Goal: Navigation & Orientation: Find specific page/section

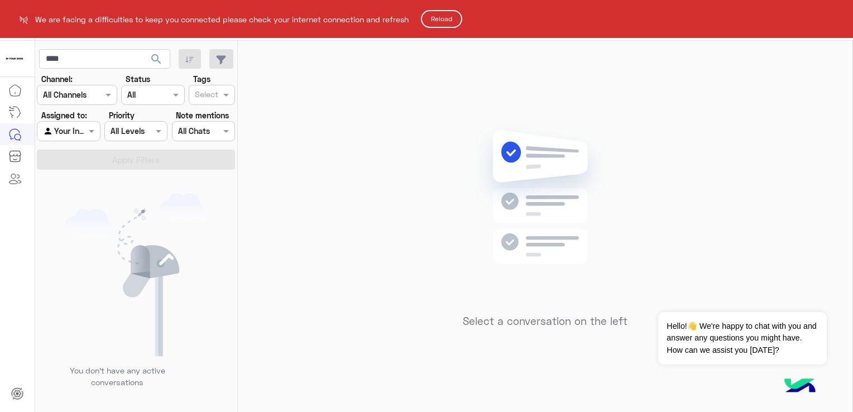
click at [439, 15] on button "Reload" at bounding box center [441, 19] width 41 height 18
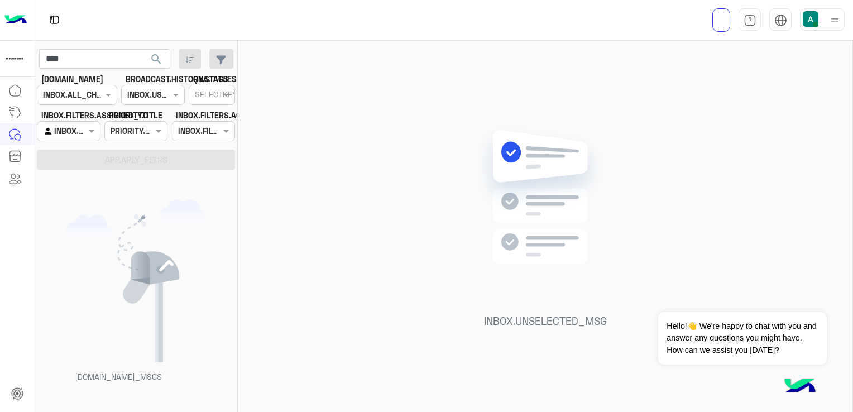
click at [15, 160] on icon at bounding box center [14, 159] width 3 height 1
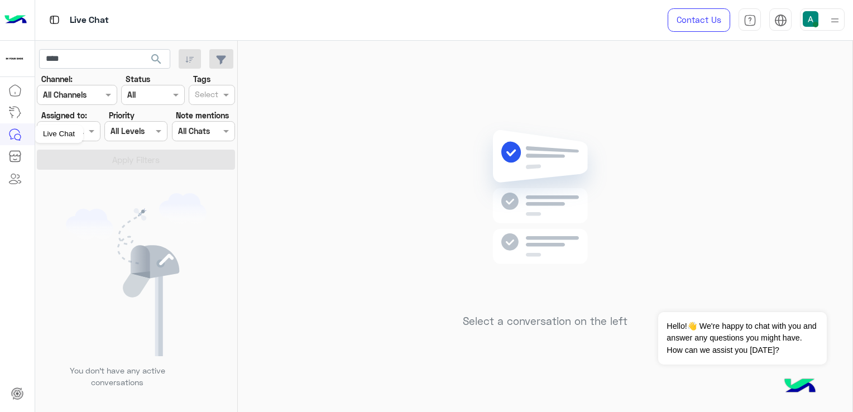
click at [18, 138] on icon at bounding box center [14, 134] width 13 height 13
click at [89, 135] on span at bounding box center [93, 131] width 14 height 12
click at [70, 178] on b "Your Inbox" at bounding box center [73, 174] width 39 height 9
click at [130, 145] on section "Channel: Channel All Channels Status Channel All Tags Select Assigned to: Agent…" at bounding box center [137, 121] width 186 height 97
